Goal: Task Accomplishment & Management: Manage account settings

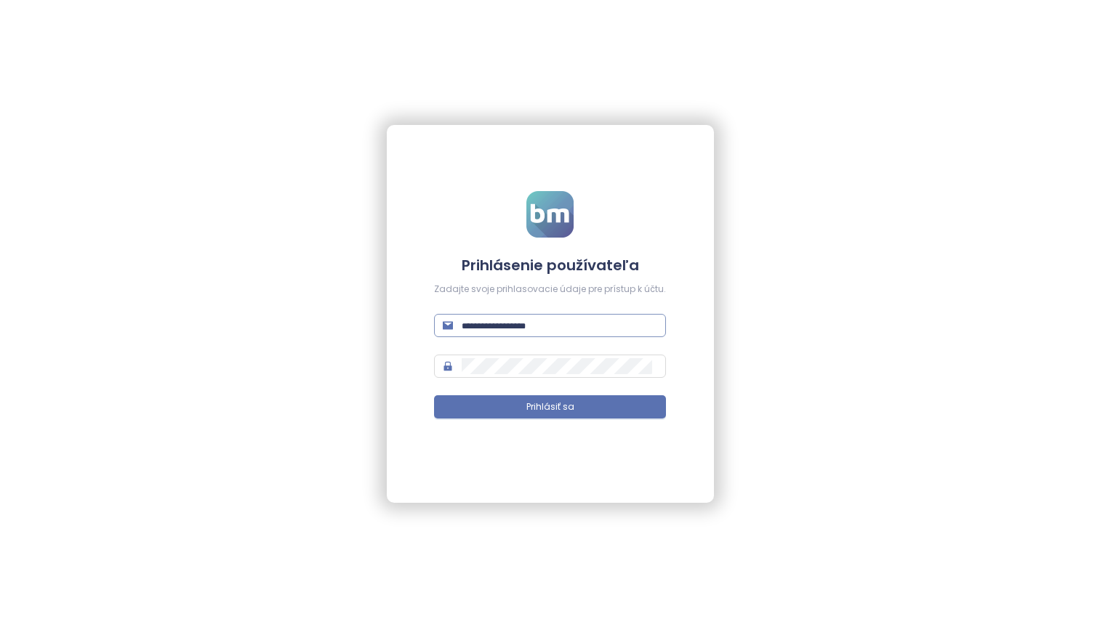
click at [550, 323] on input "text" at bounding box center [560, 326] width 196 height 16
drag, startPoint x: 619, startPoint y: 321, endPoint x: 420, endPoint y: 327, distance: 199.3
click at [420, 327] on div "**********" at bounding box center [550, 314] width 327 height 378
type input "**********"
click at [494, 414] on button "Prihlásiť sa" at bounding box center [550, 406] width 232 height 23
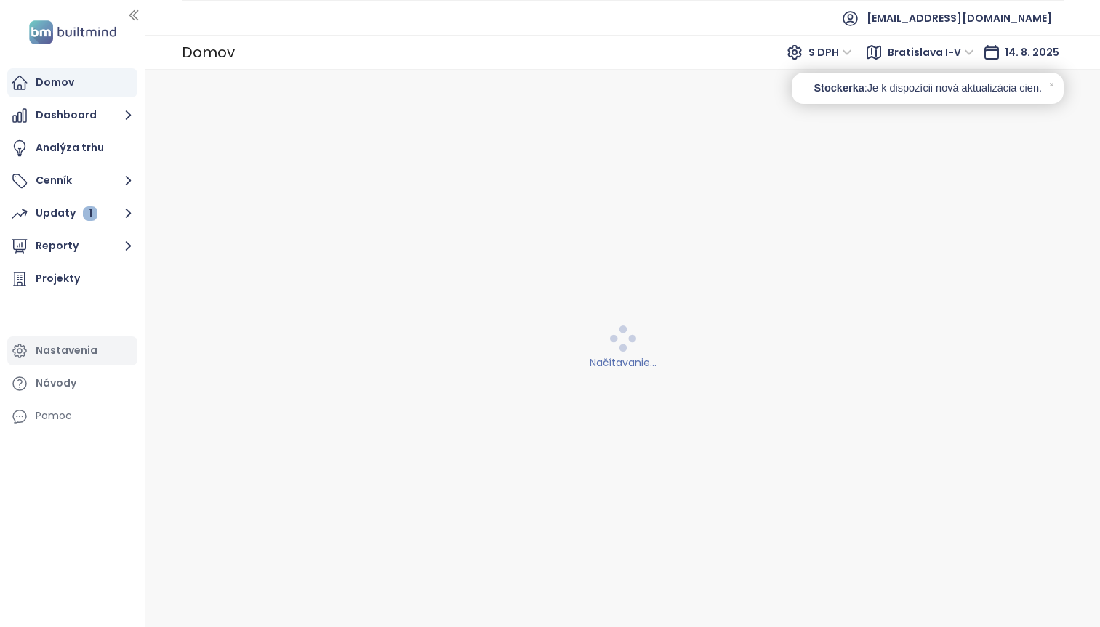
click at [65, 348] on div "Nastavenia" at bounding box center [67, 351] width 62 height 18
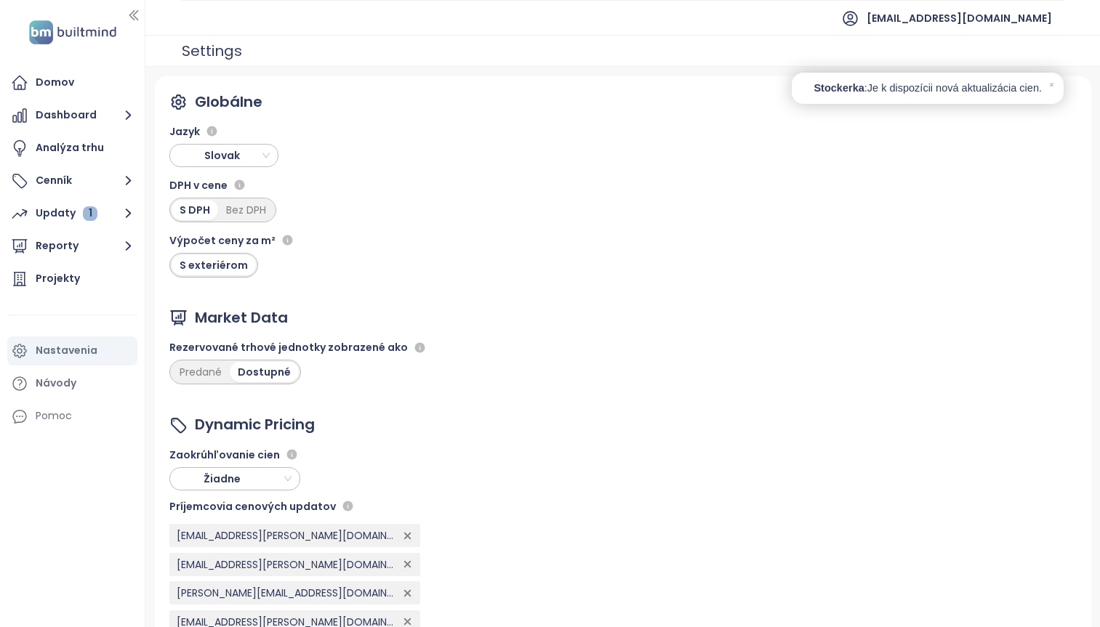
scroll to position [116, 0]
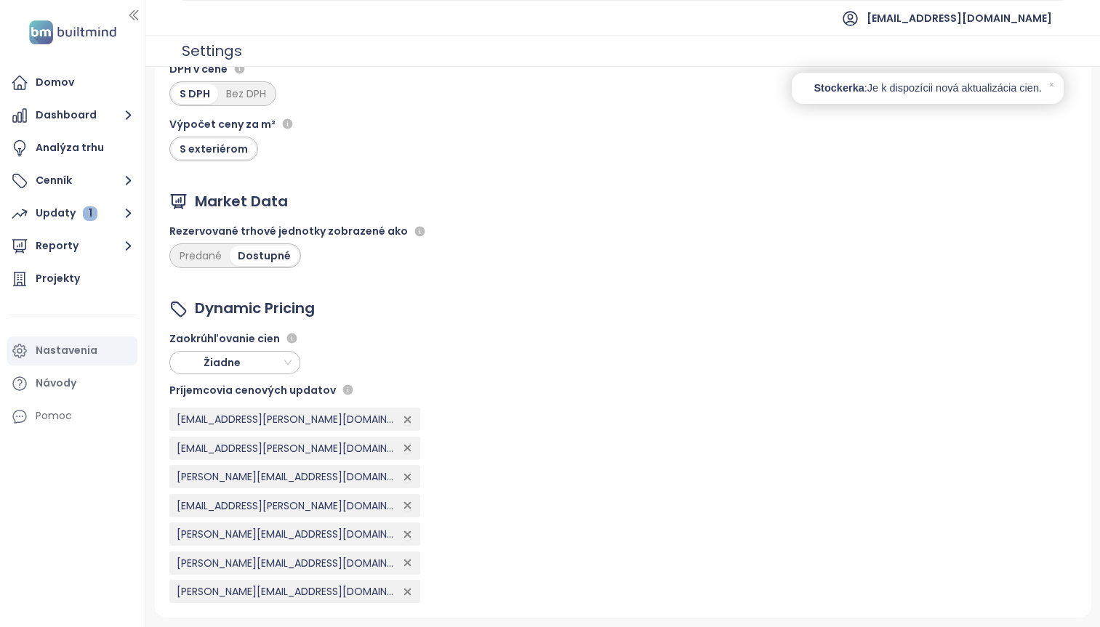
click at [404, 449] on icon "button" at bounding box center [407, 449] width 6 height 6
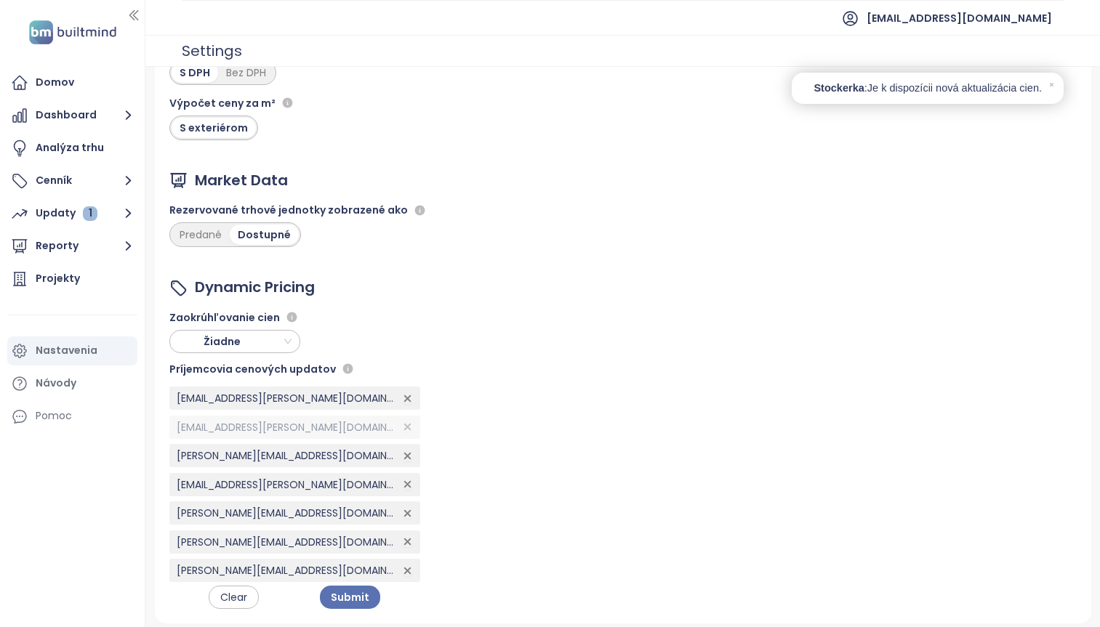
scroll to position [143, 0]
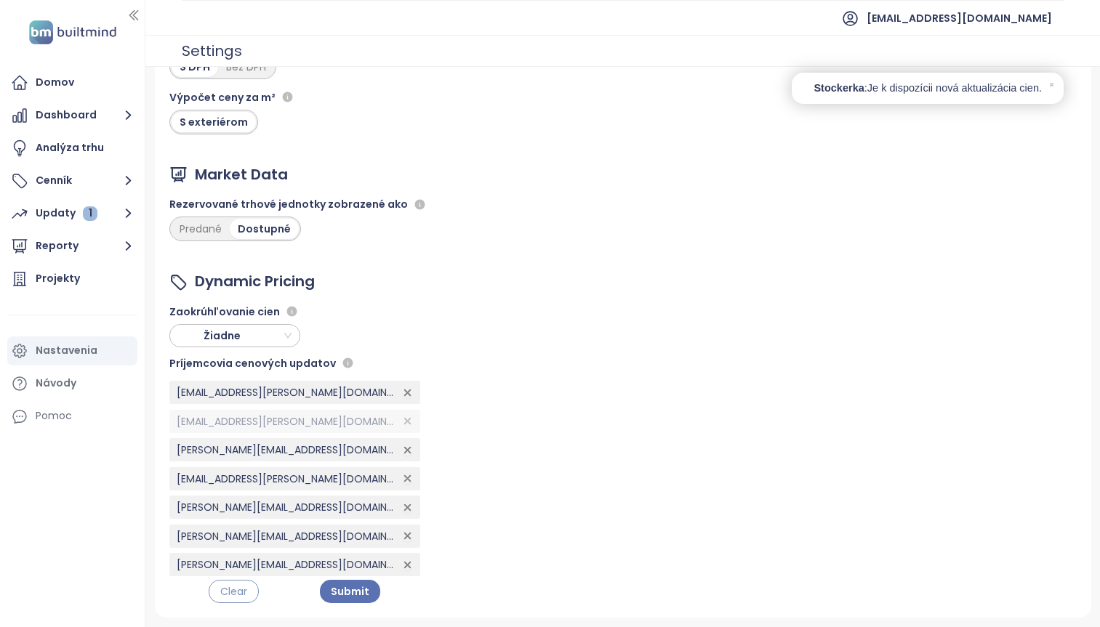
click at [228, 588] on span "Clear" at bounding box center [233, 592] width 27 height 16
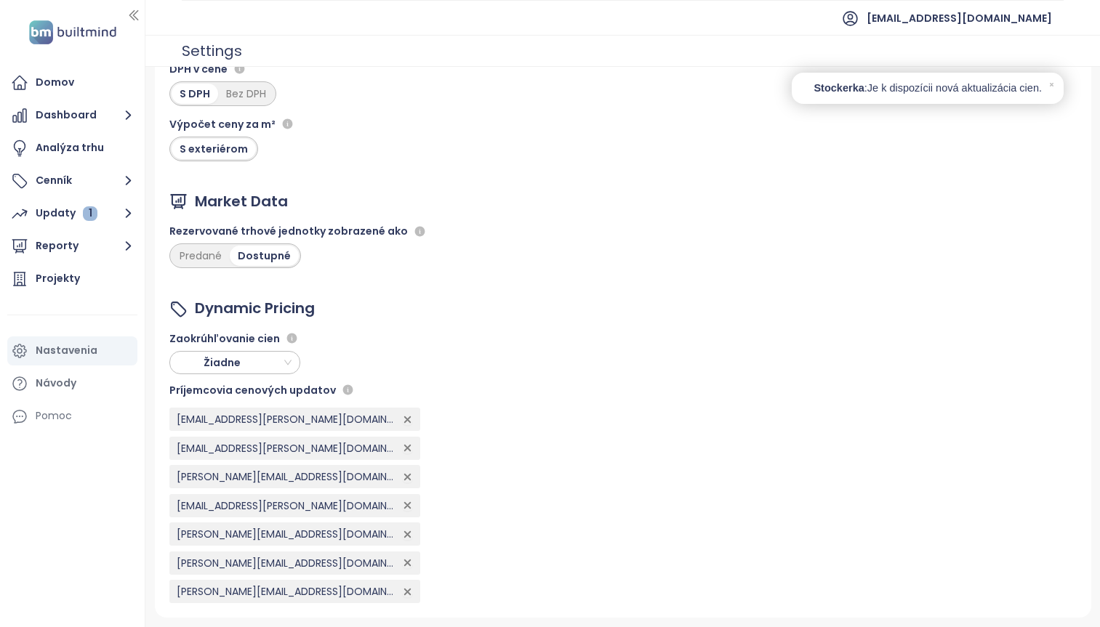
click at [404, 449] on icon "button" at bounding box center [407, 449] width 6 height 6
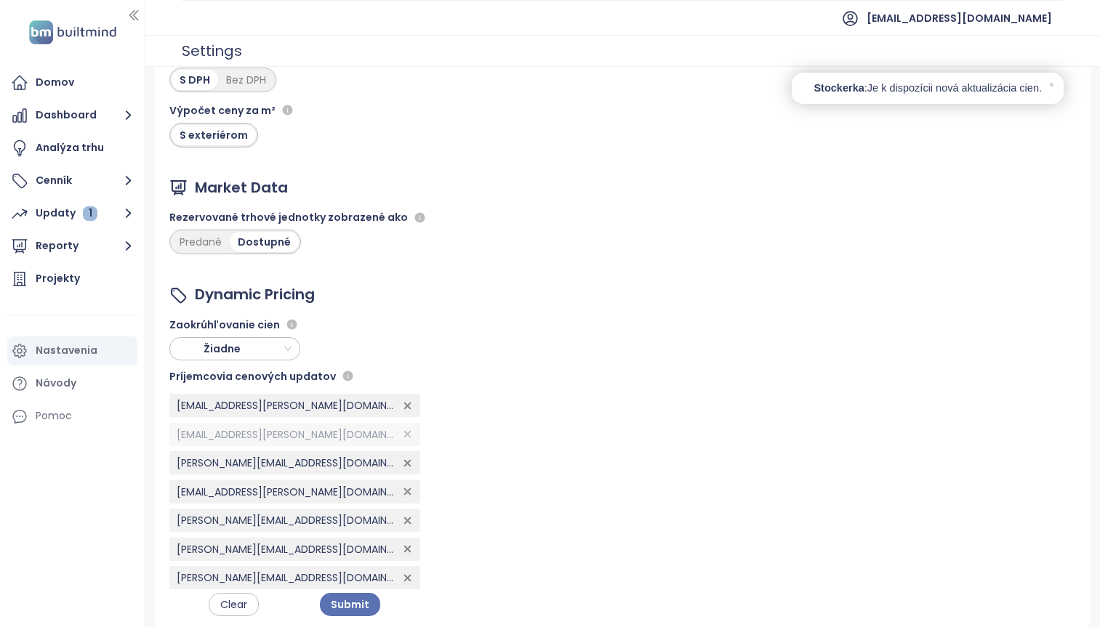
scroll to position [143, 0]
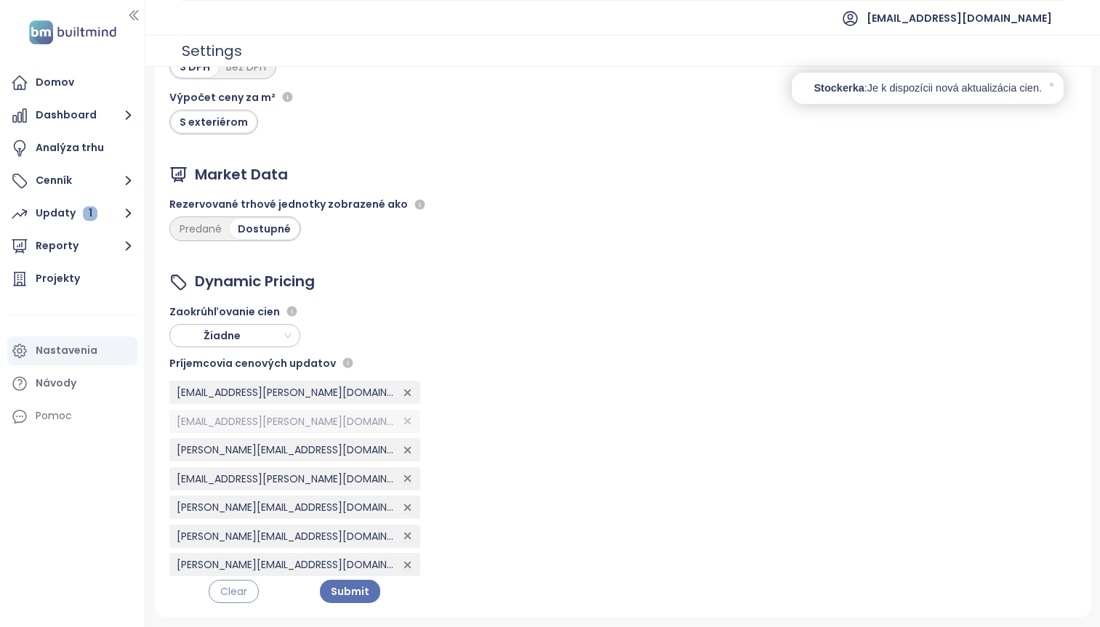
click at [220, 596] on span "Clear" at bounding box center [233, 592] width 27 height 16
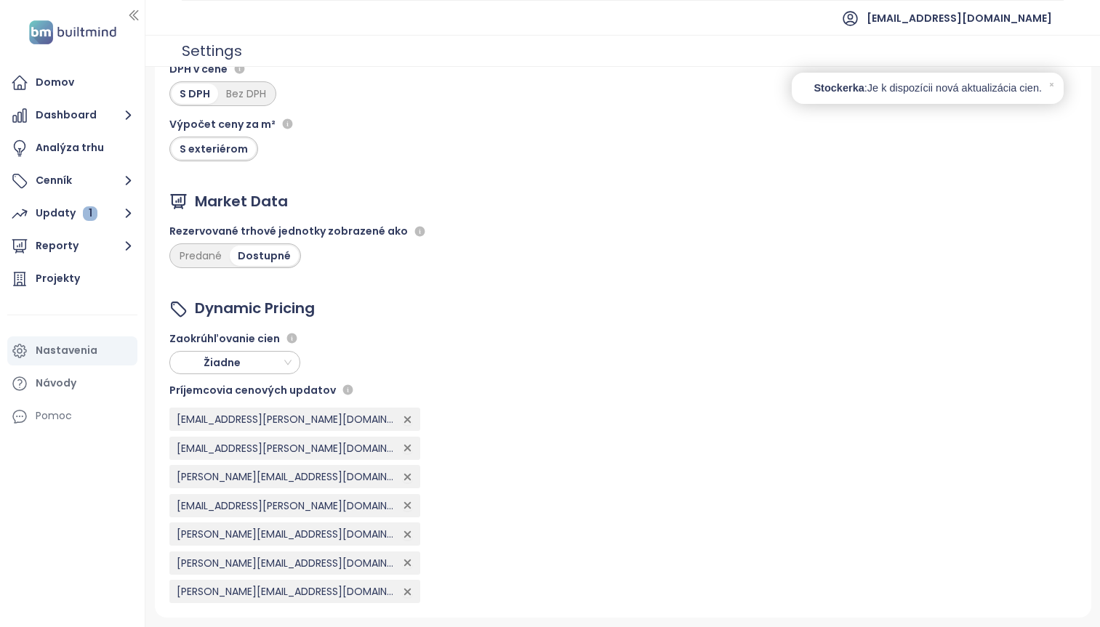
scroll to position [116, 0]
click at [404, 448] on icon "button" at bounding box center [407, 449] width 6 height 6
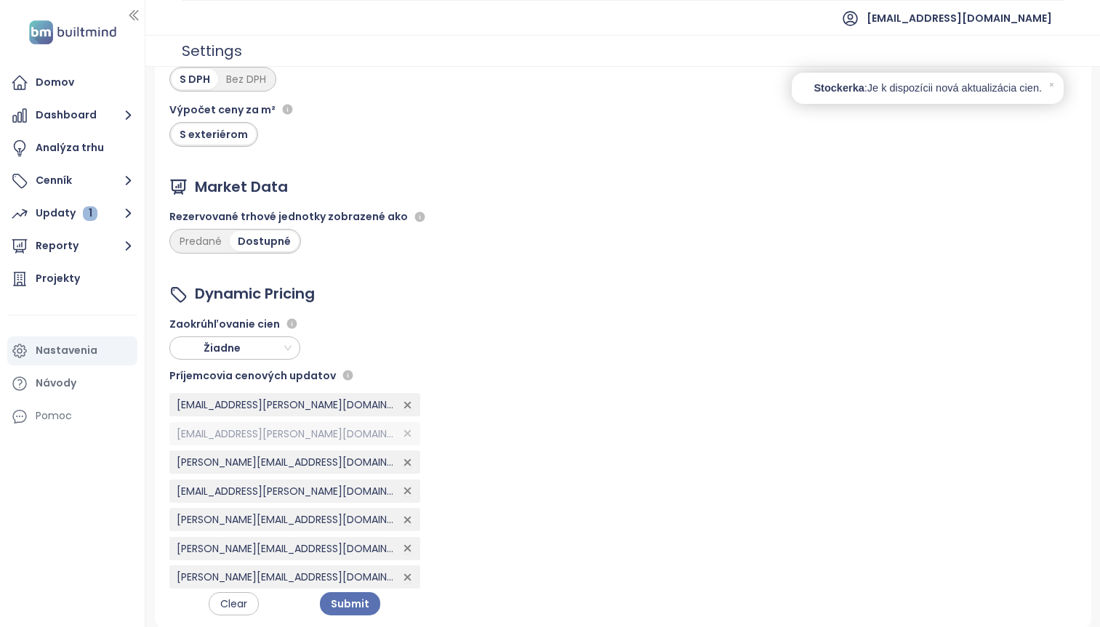
scroll to position [143, 0]
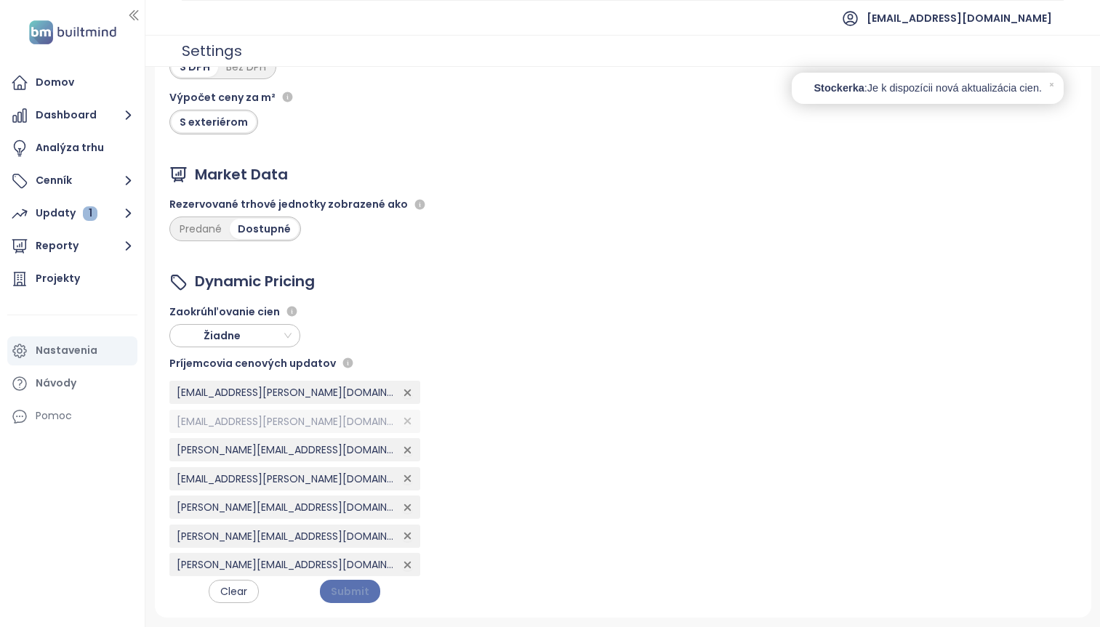
click at [331, 595] on span "Submit" at bounding box center [350, 592] width 39 height 16
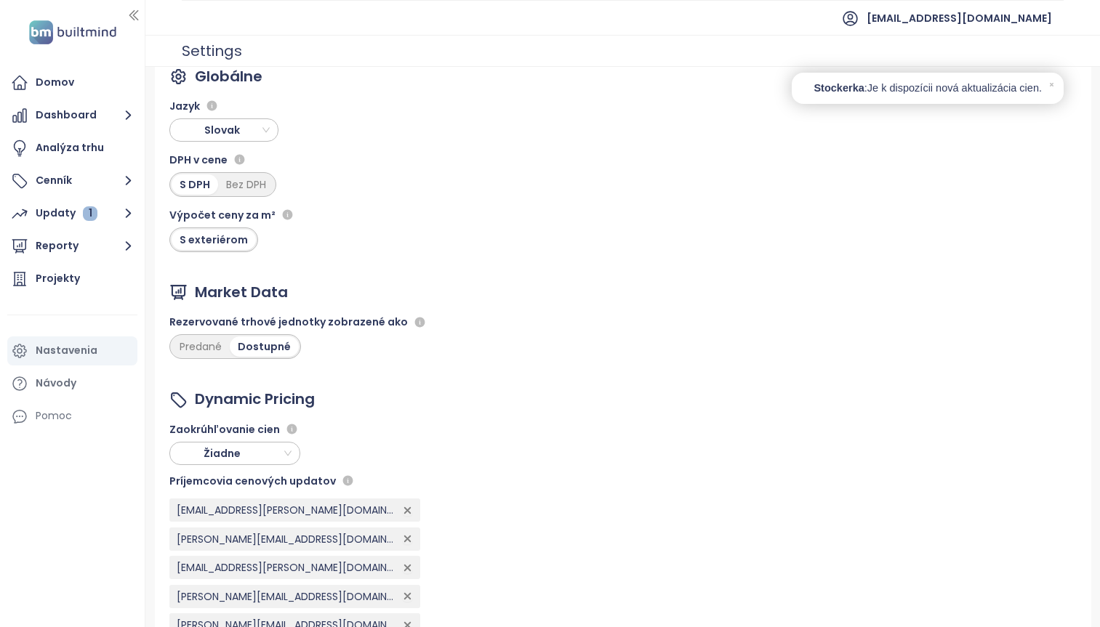
scroll to position [0, 0]
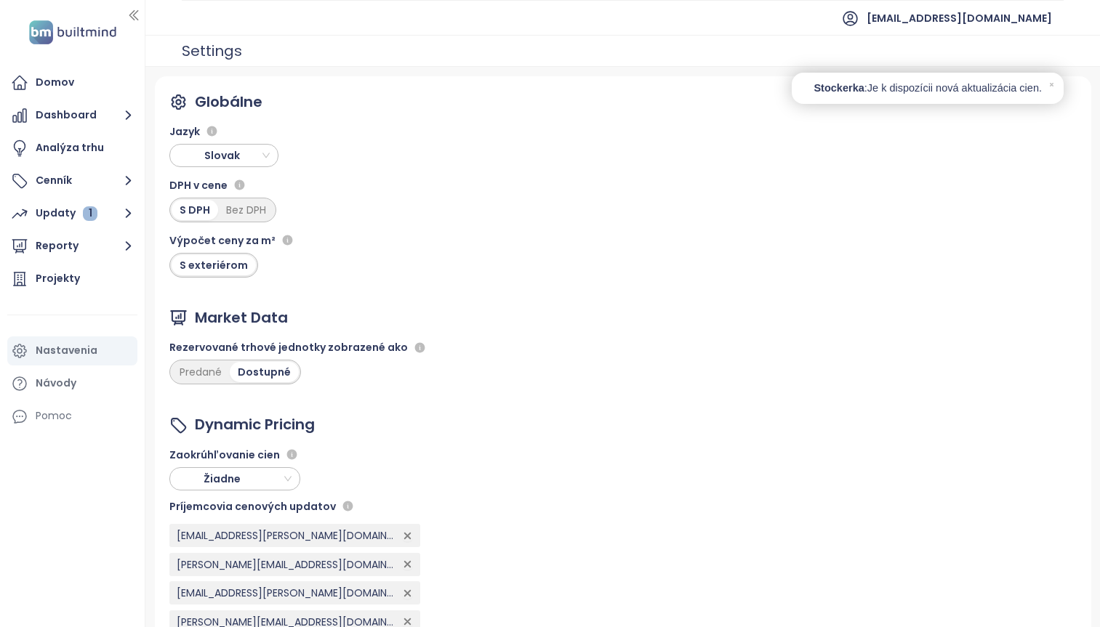
click at [74, 344] on div "Nastavenia" at bounding box center [67, 351] width 62 height 18
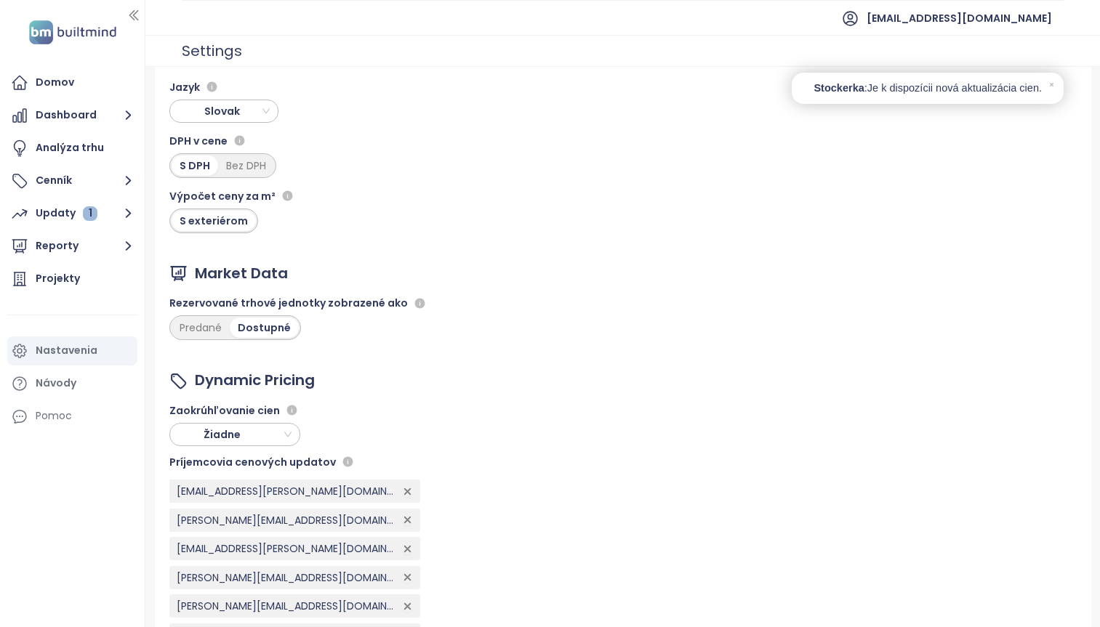
scroll to position [87, 0]
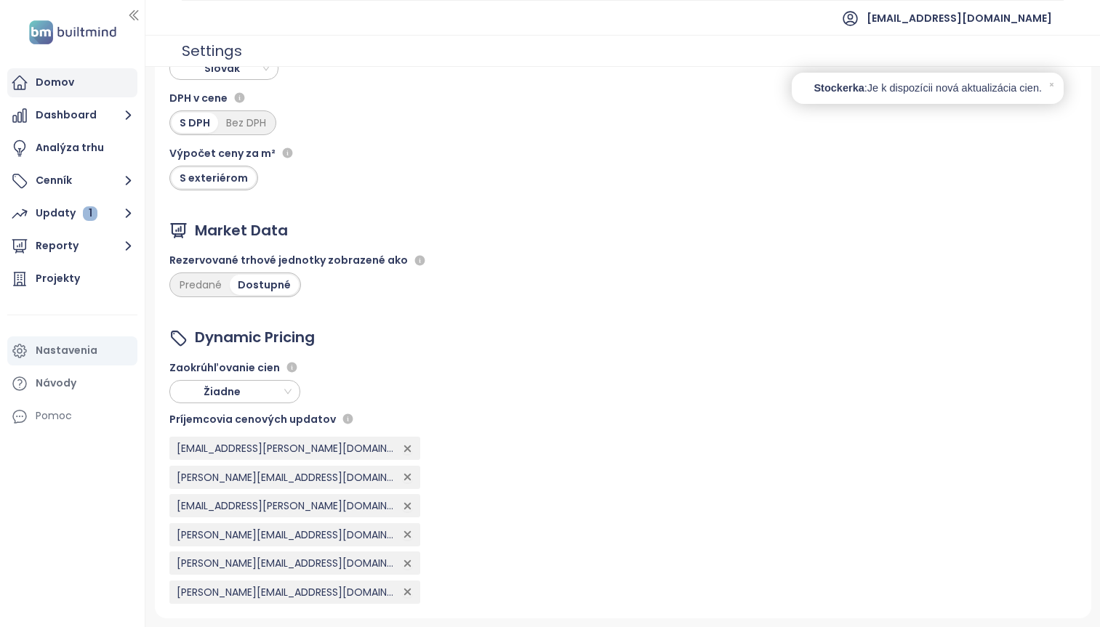
click at [46, 85] on div "Domov" at bounding box center [55, 82] width 39 height 18
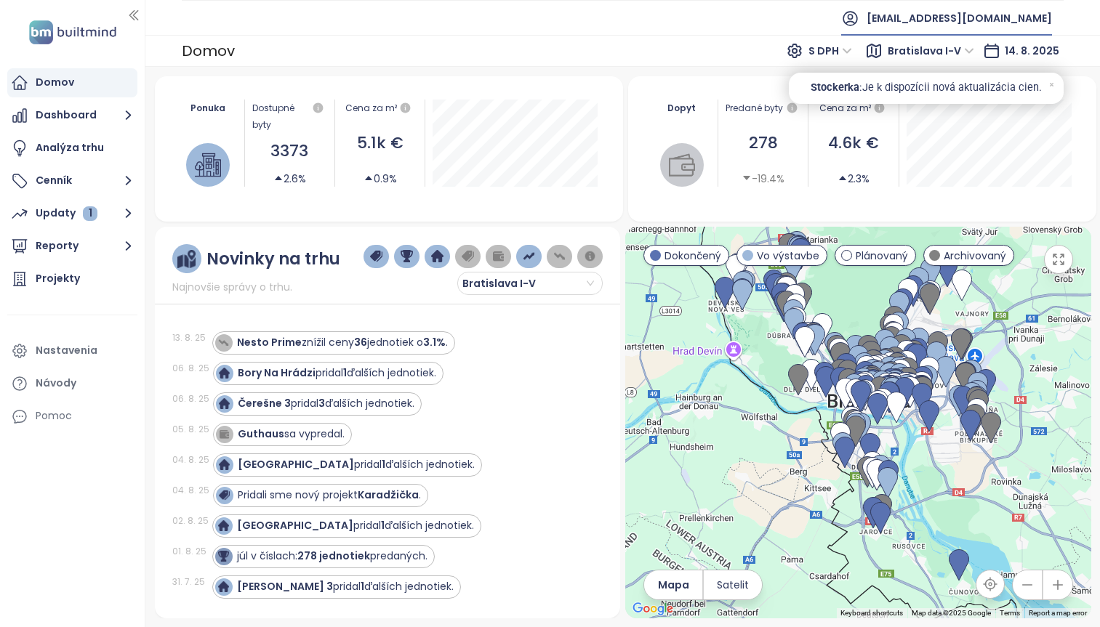
click at [1019, 16] on span "[EMAIL_ADDRESS][DOMAIN_NAME]" at bounding box center [959, 18] width 185 height 35
click at [961, 67] on li "Odhlásiť sa" at bounding box center [979, 58] width 138 height 29
